Goal: Book appointment/travel/reservation

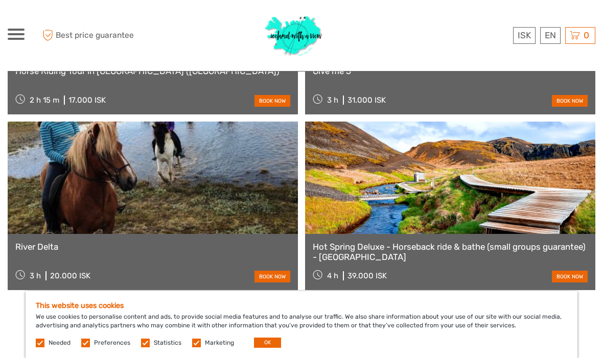
scroll to position [993, 0]
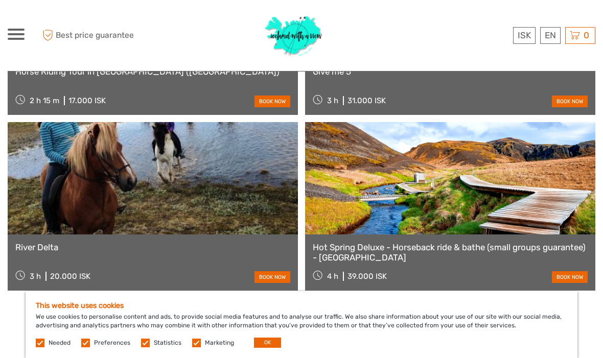
click at [486, 169] on link at bounding box center [450, 178] width 290 height 112
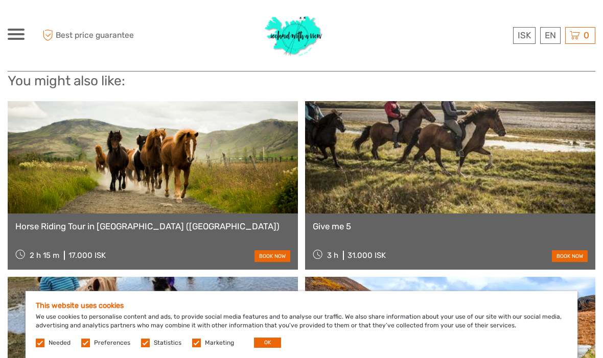
scroll to position [837, 0]
click at [471, 158] on link at bounding box center [450, 158] width 290 height 112
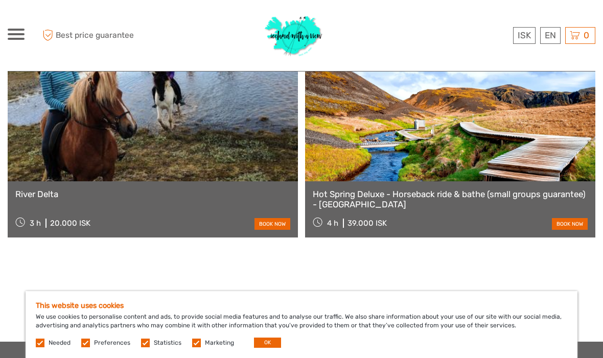
scroll to position [1050, 0]
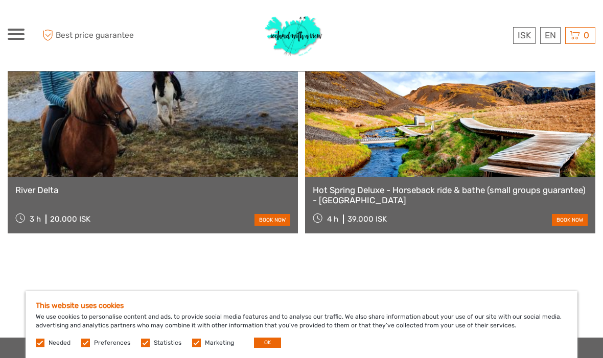
click at [179, 213] on div "3 h 20.000 ISK book now" at bounding box center [152, 218] width 275 height 14
click at [61, 221] on div "20.000 ISK" at bounding box center [70, 219] width 40 height 9
click at [175, 145] on link at bounding box center [153, 121] width 290 height 112
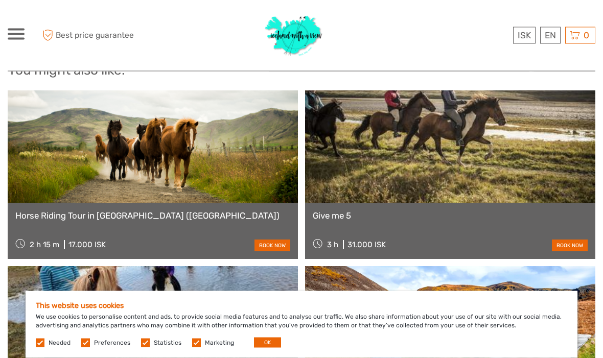
scroll to position [849, 0]
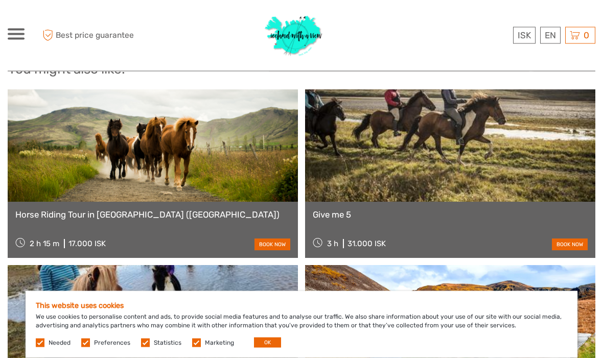
click at [96, 182] on link at bounding box center [153, 146] width 290 height 112
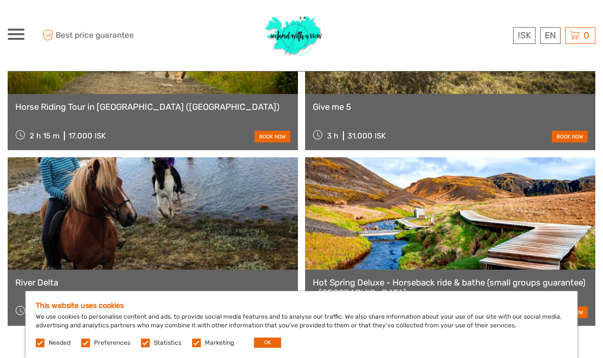
scroll to position [959, 0]
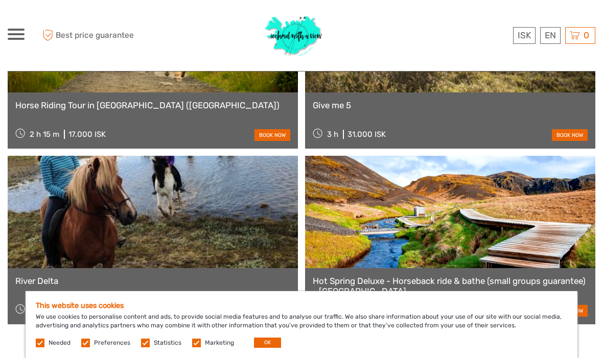
click at [499, 212] on link at bounding box center [450, 212] width 290 height 112
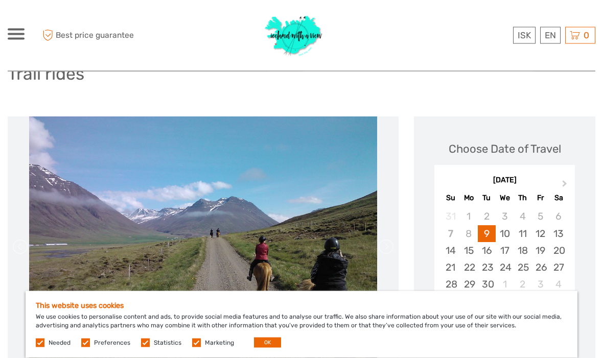
scroll to position [0, 0]
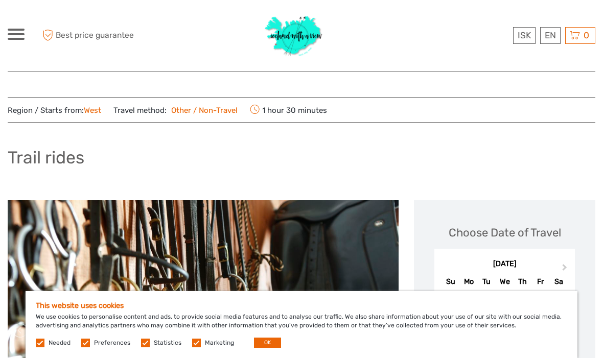
click at [215, 108] on link "Other / Non-Travel" at bounding box center [202, 110] width 71 height 9
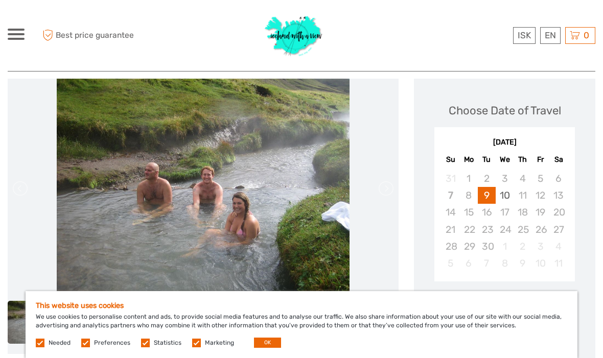
scroll to position [132, 0]
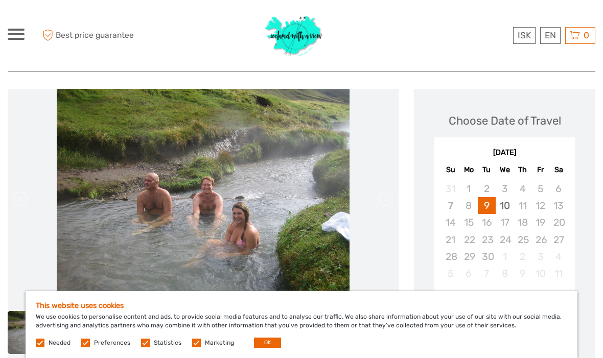
click at [509, 207] on div "10" at bounding box center [505, 205] width 18 height 17
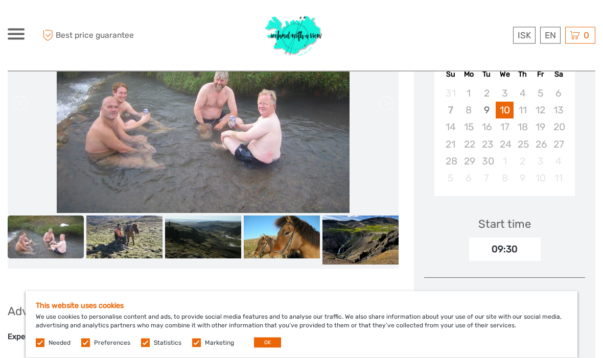
scroll to position [228, 0]
click at [526, 109] on div "11" at bounding box center [522, 110] width 18 height 17
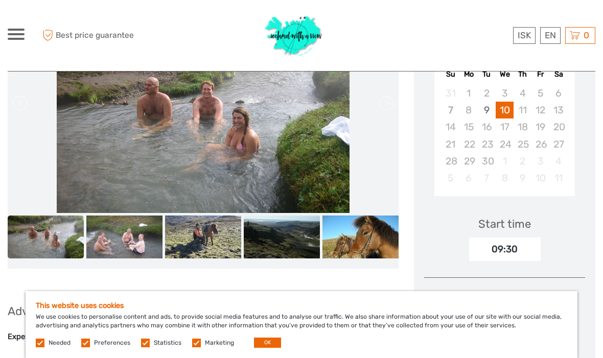
scroll to position [234, 0]
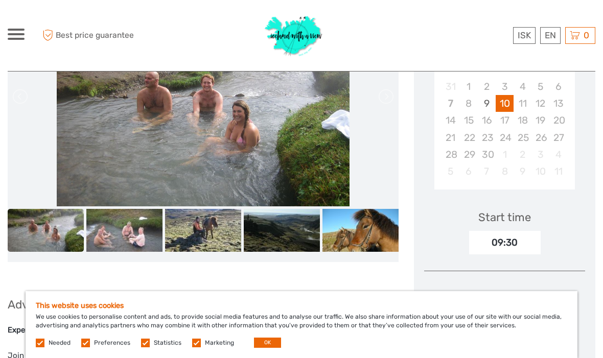
click at [490, 104] on div "9" at bounding box center [487, 103] width 18 height 17
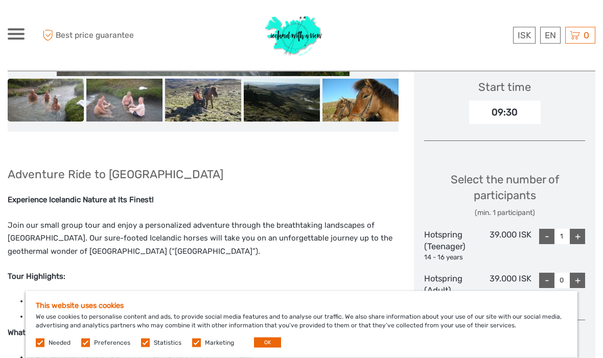
scroll to position [366, 0]
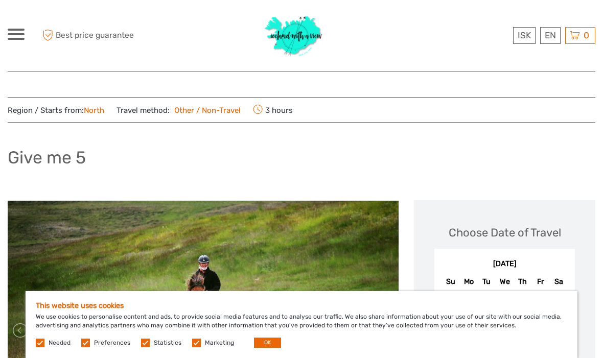
scroll to position [2, 0]
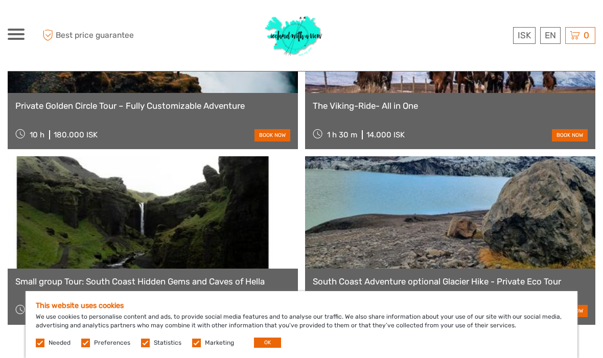
scroll to position [1398, 0]
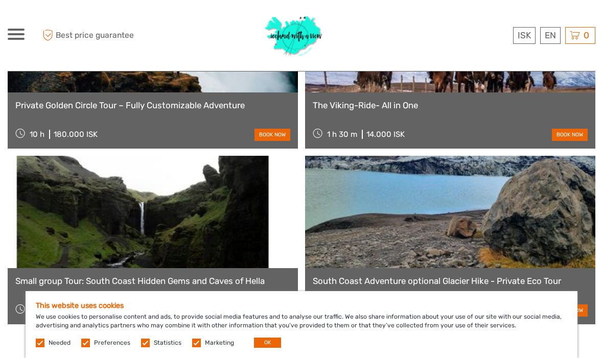
click at [443, 92] on div "The Viking-Ride- All in One 1 h 30 m 14.000 ISK book now" at bounding box center [450, 120] width 290 height 56
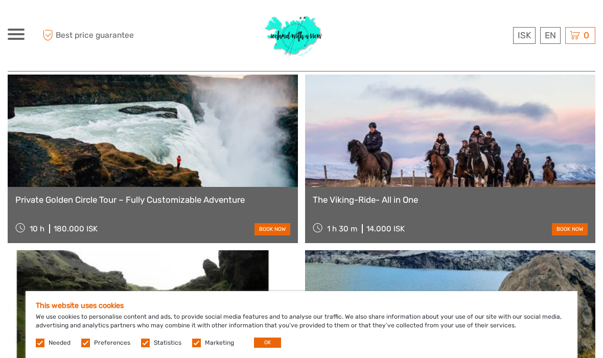
scroll to position [1296, 0]
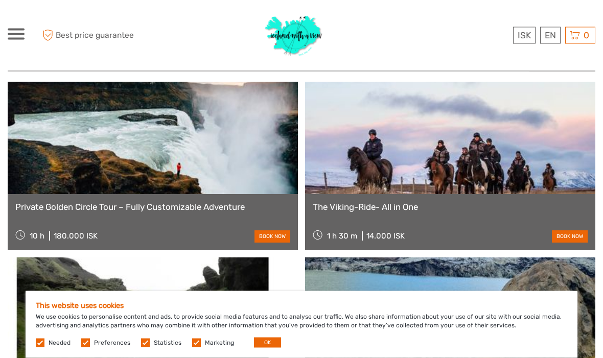
click at [506, 140] on link at bounding box center [450, 138] width 290 height 112
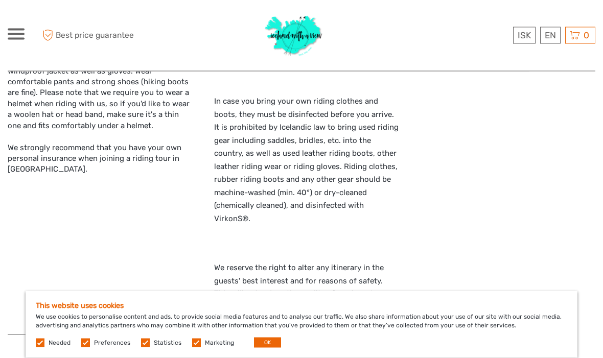
scroll to position [940, 0]
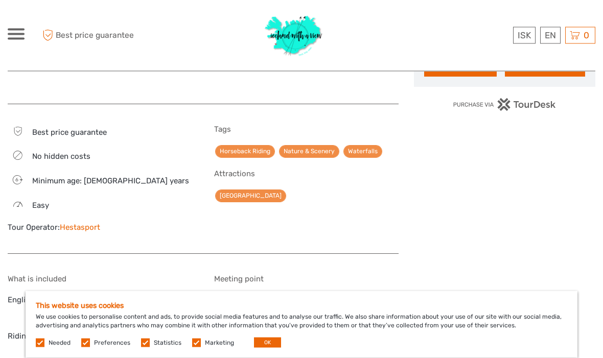
scroll to position [635, 0]
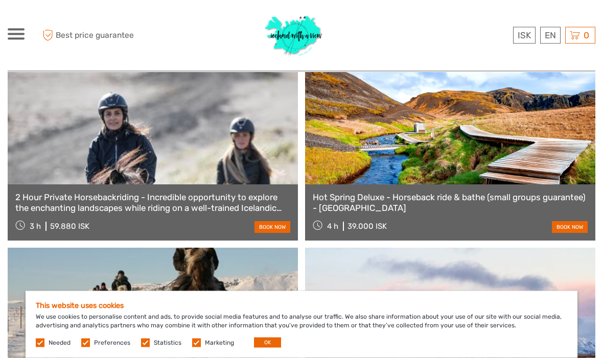
scroll to position [1607, 0]
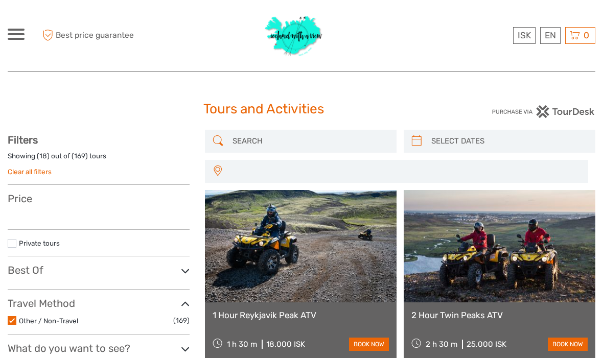
select select
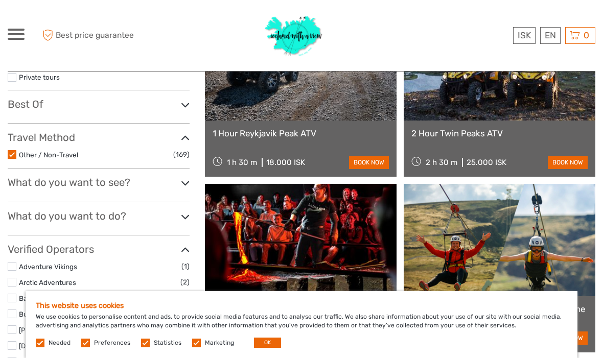
scroll to position [170, 0]
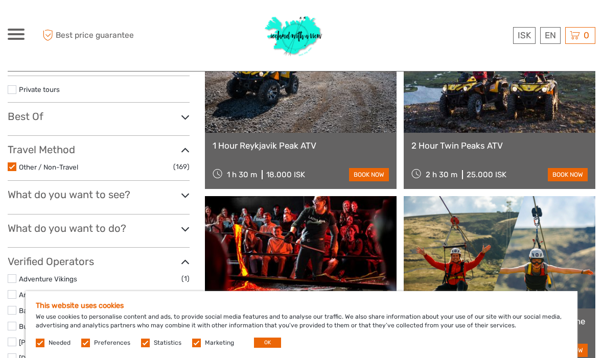
click at [21, 115] on h3 "Best Of" at bounding box center [99, 116] width 182 height 12
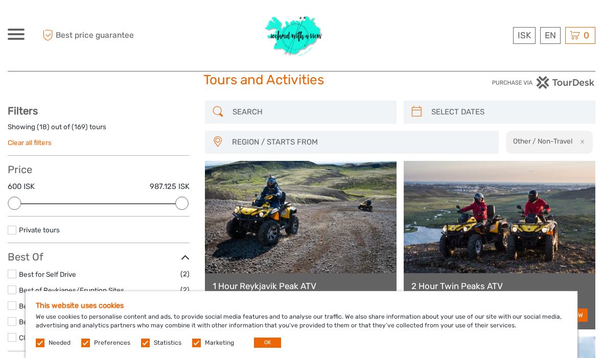
scroll to position [0, 0]
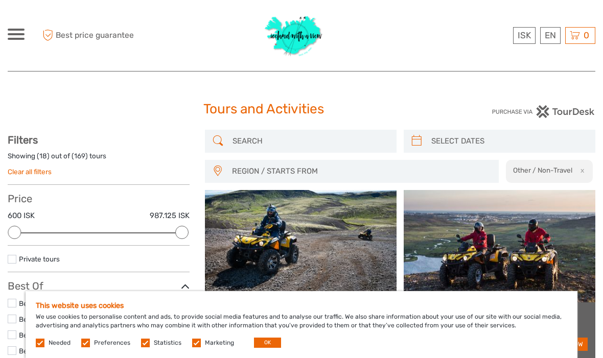
click at [333, 132] on input "search" at bounding box center [309, 141] width 163 height 18
click at [401, 44] on div at bounding box center [302, 36] width 294 height 56
click at [355, 164] on span "REGION / STARTS FROM" at bounding box center [360, 171] width 267 height 17
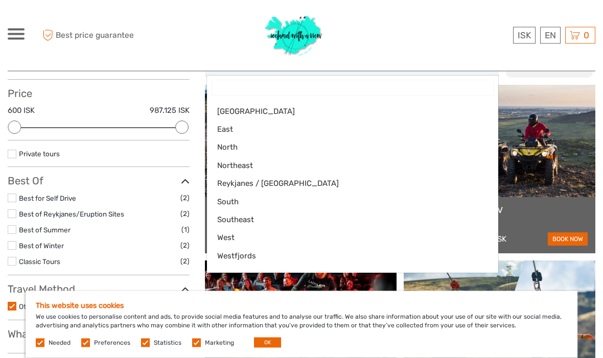
scroll to position [107, 0]
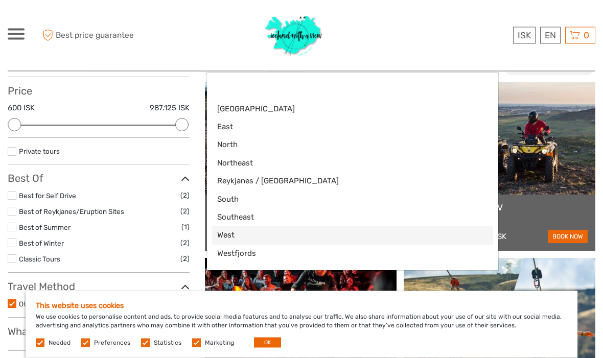
click at [226, 241] on span "West" at bounding box center [344, 235] width 254 height 11
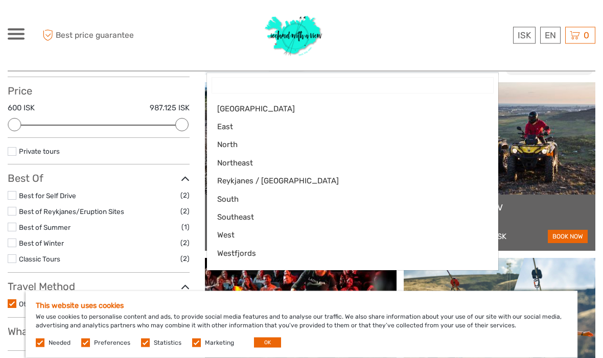
select select "West"
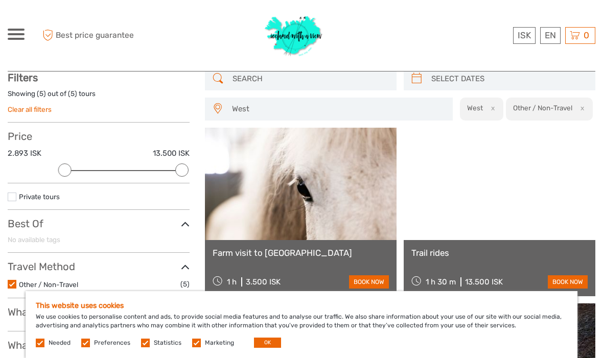
scroll to position [58, 0]
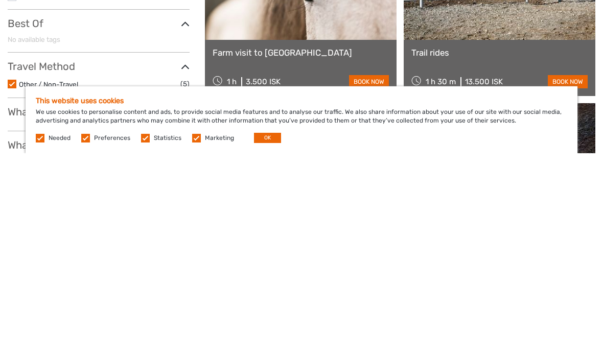
click at [12, 285] on label at bounding box center [12, 289] width 9 height 9
click at [0, 0] on input "checkbox" at bounding box center [0, 0] width 0 height 0
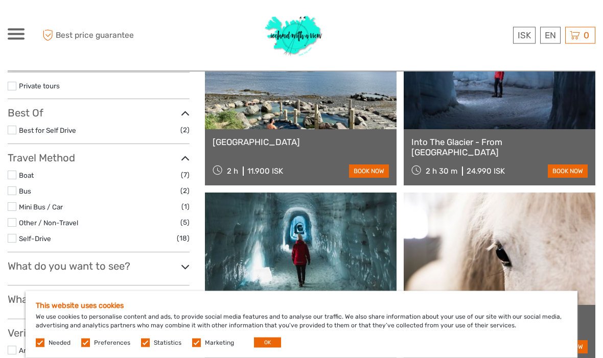
scroll to position [176, 0]
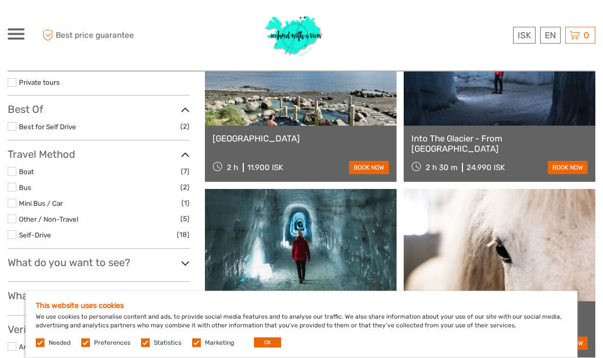
click at [352, 117] on link at bounding box center [301, 70] width 192 height 112
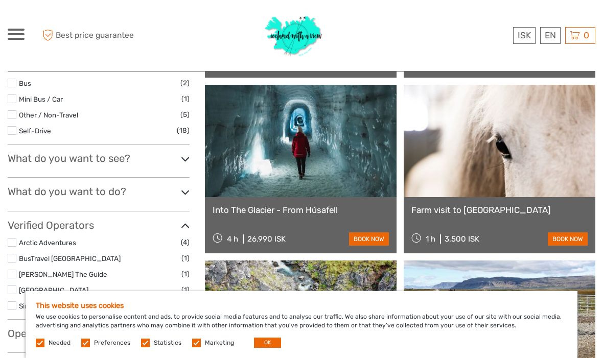
scroll to position [280, 0]
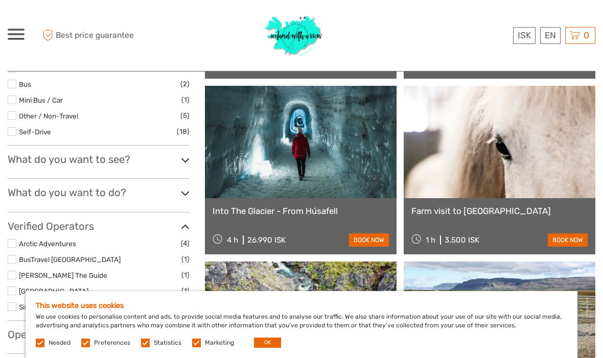
click at [358, 132] on link at bounding box center [301, 142] width 192 height 112
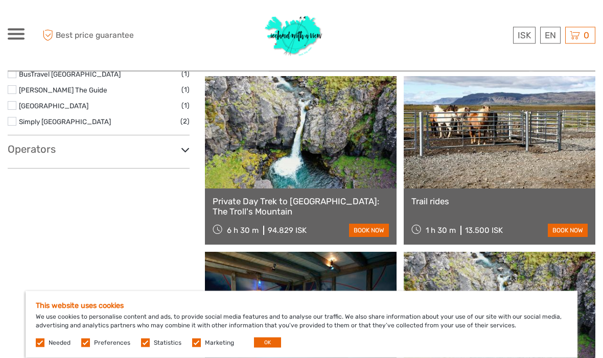
scroll to position [466, 0]
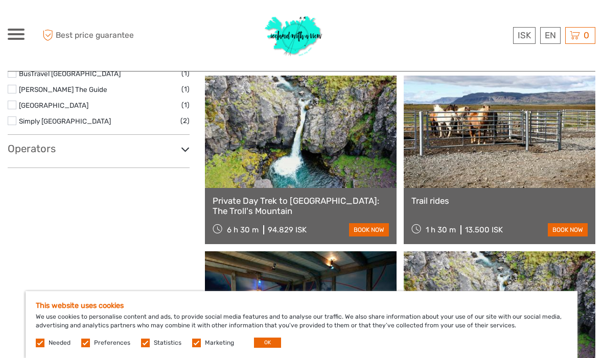
click at [545, 160] on link at bounding box center [500, 132] width 192 height 112
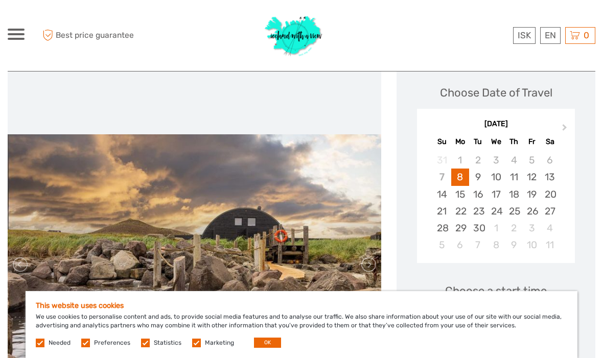
scroll to position [134, 0]
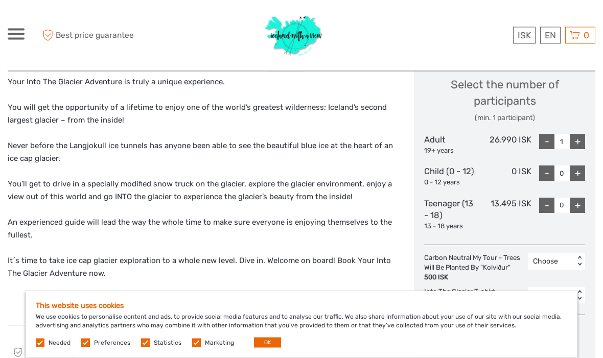
scroll to position [457, 0]
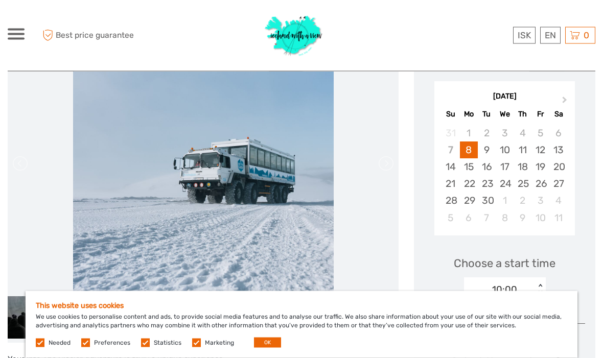
click at [486, 151] on div "9" at bounding box center [487, 150] width 18 height 17
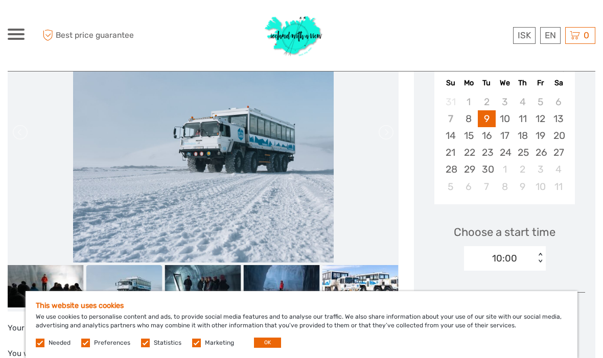
scroll to position [201, 0]
click at [472, 123] on div "8" at bounding box center [469, 118] width 18 height 17
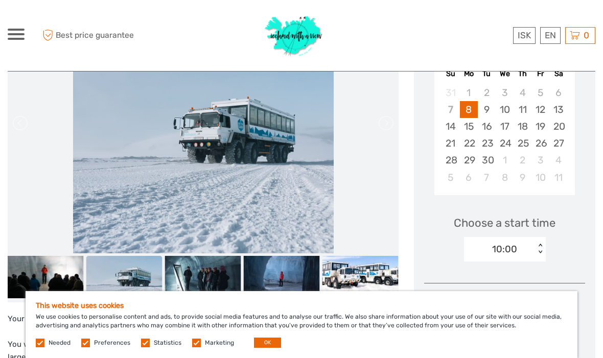
scroll to position [212, 0]
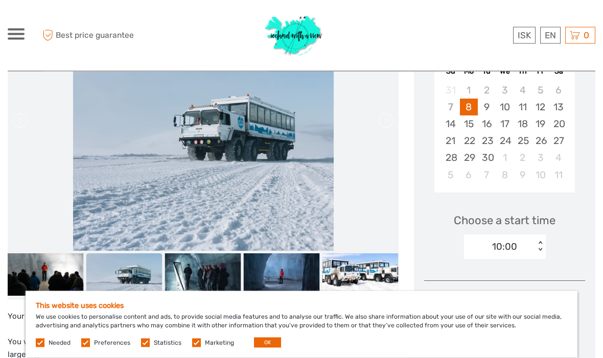
click at [117, 287] on img at bounding box center [124, 275] width 76 height 43
click at [203, 290] on img at bounding box center [203, 275] width 76 height 43
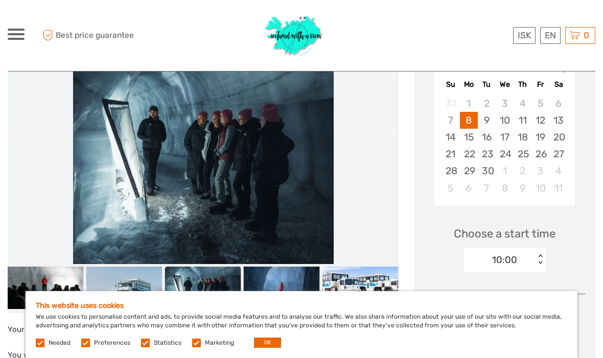
scroll to position [201, 0]
